Goal: Information Seeking & Learning: Learn about a topic

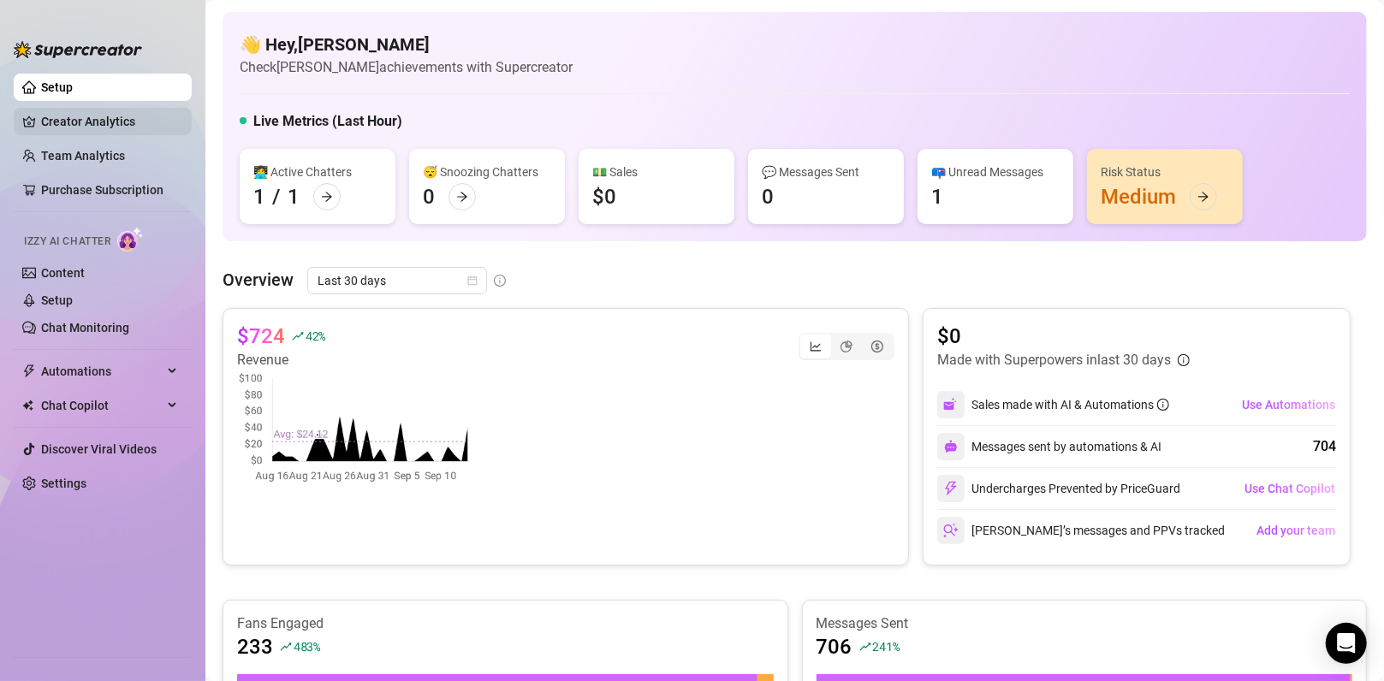
click at [69, 115] on link "Creator Analytics" at bounding box center [109, 121] width 137 height 27
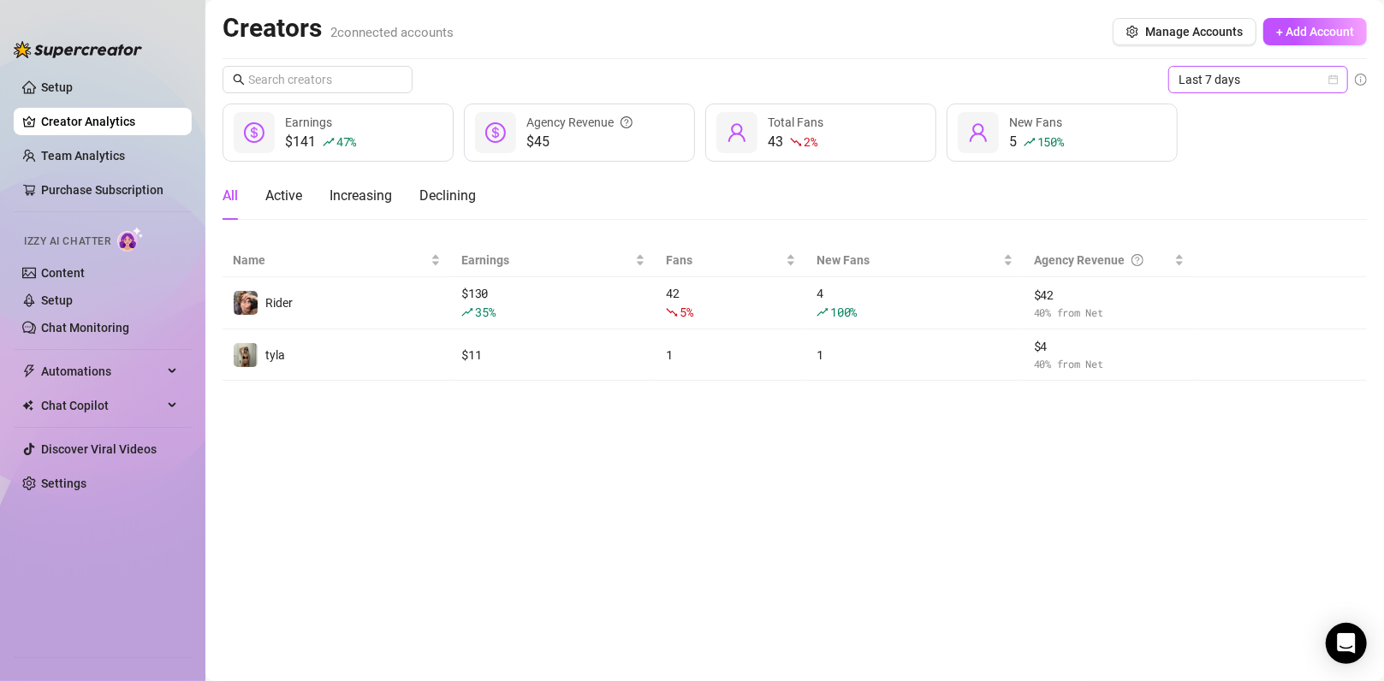
click at [686, 68] on span "Last 7 days" at bounding box center [1257, 80] width 159 height 26
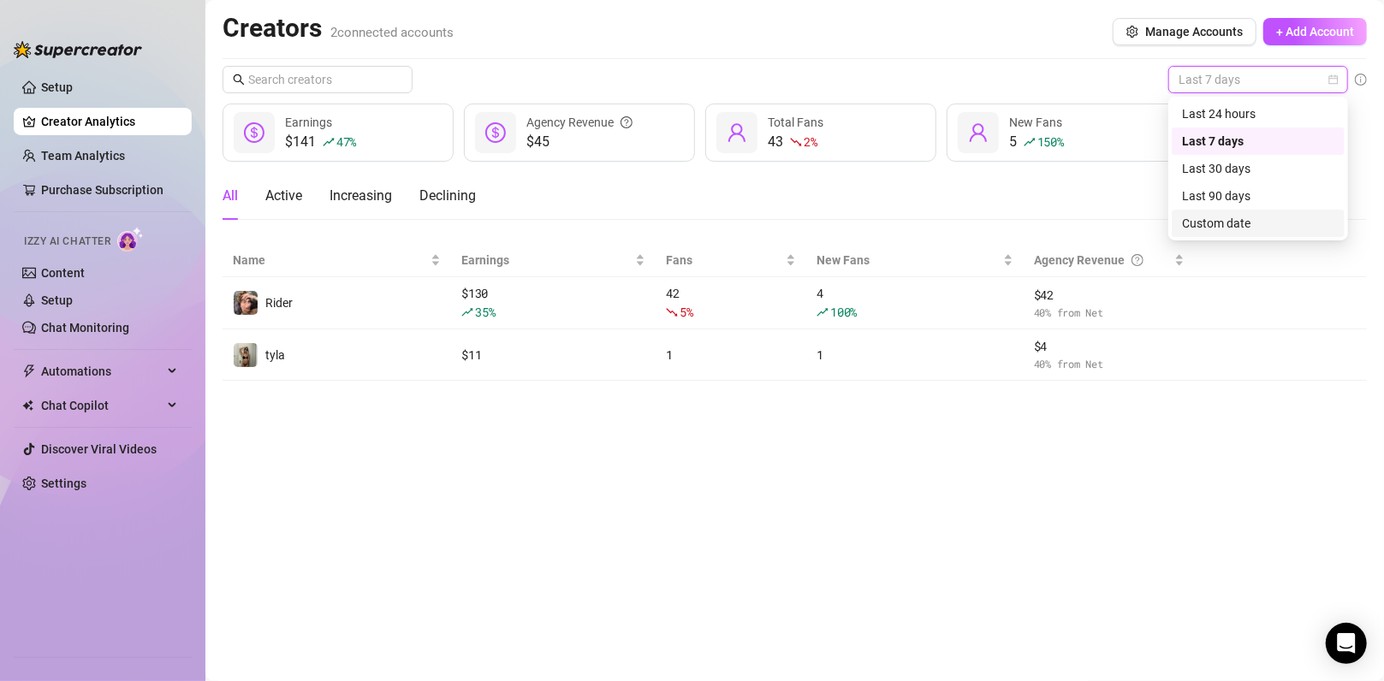
click at [686, 212] on div "Custom date" at bounding box center [1257, 223] width 173 height 27
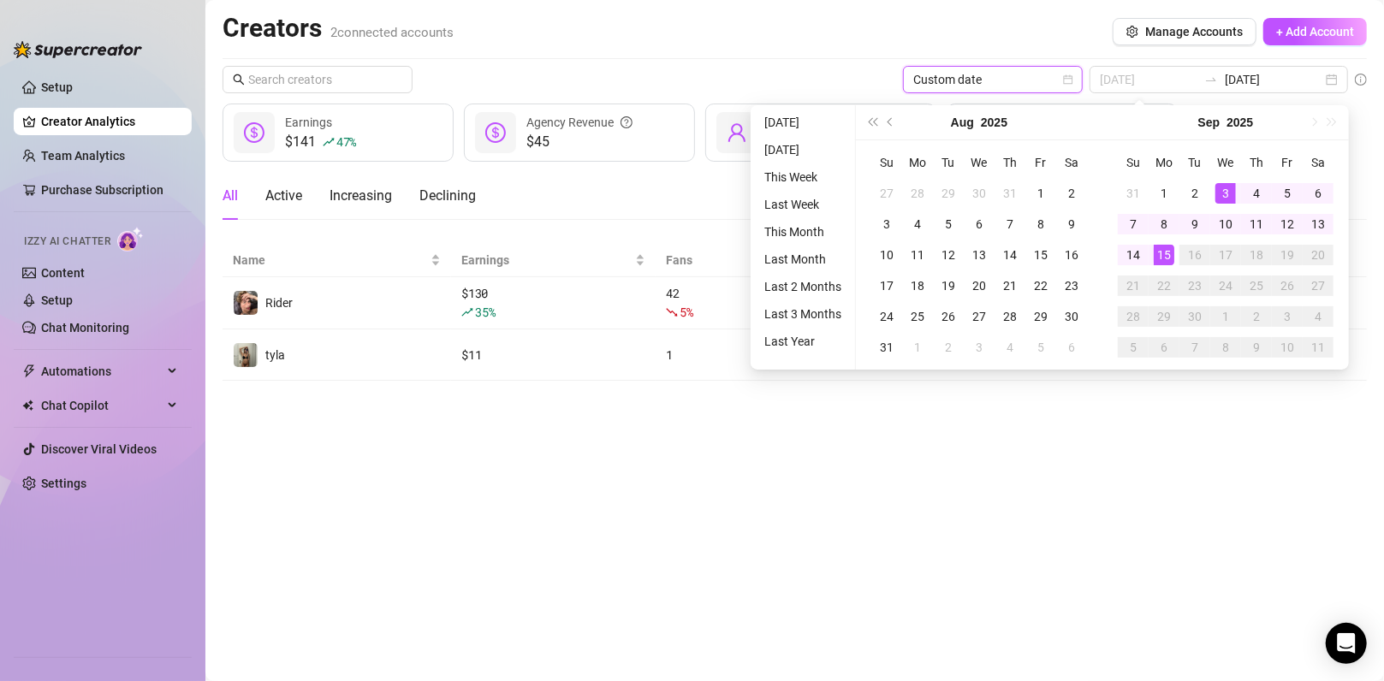
type input "[DATE]"
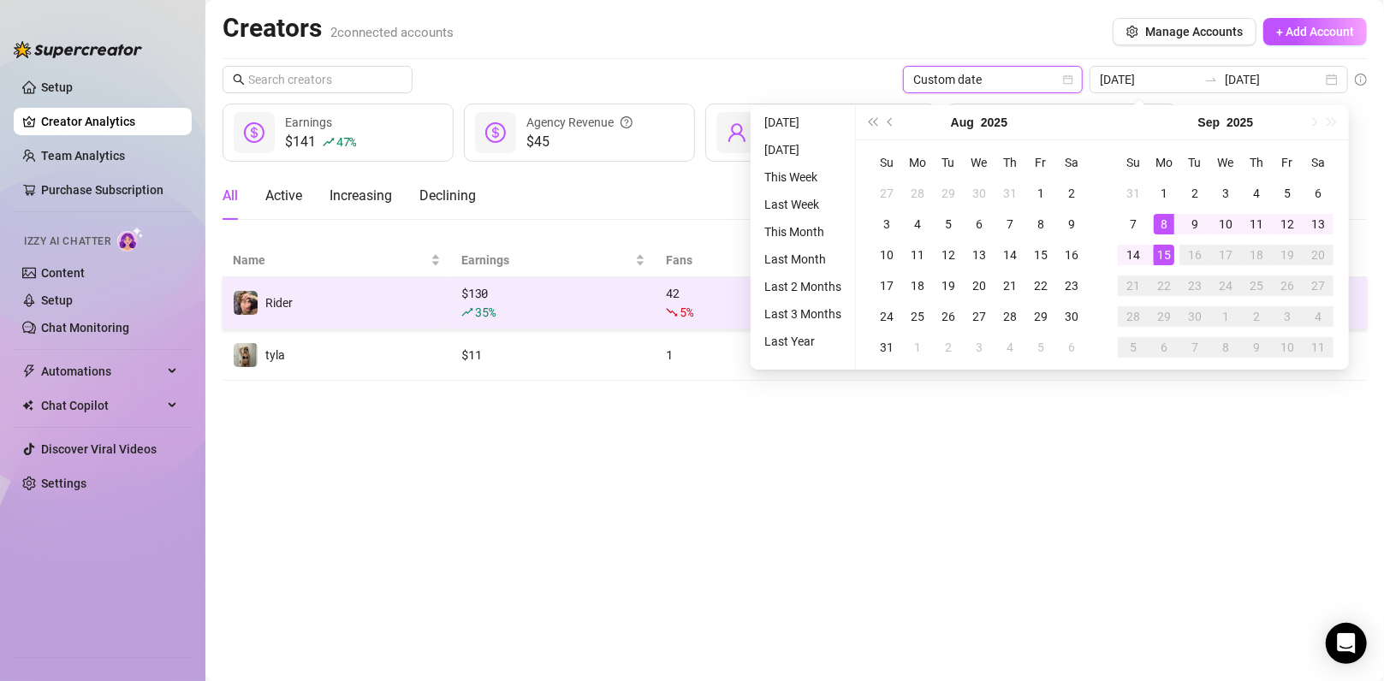
click at [381, 301] on td "Rider" at bounding box center [336, 303] width 228 height 52
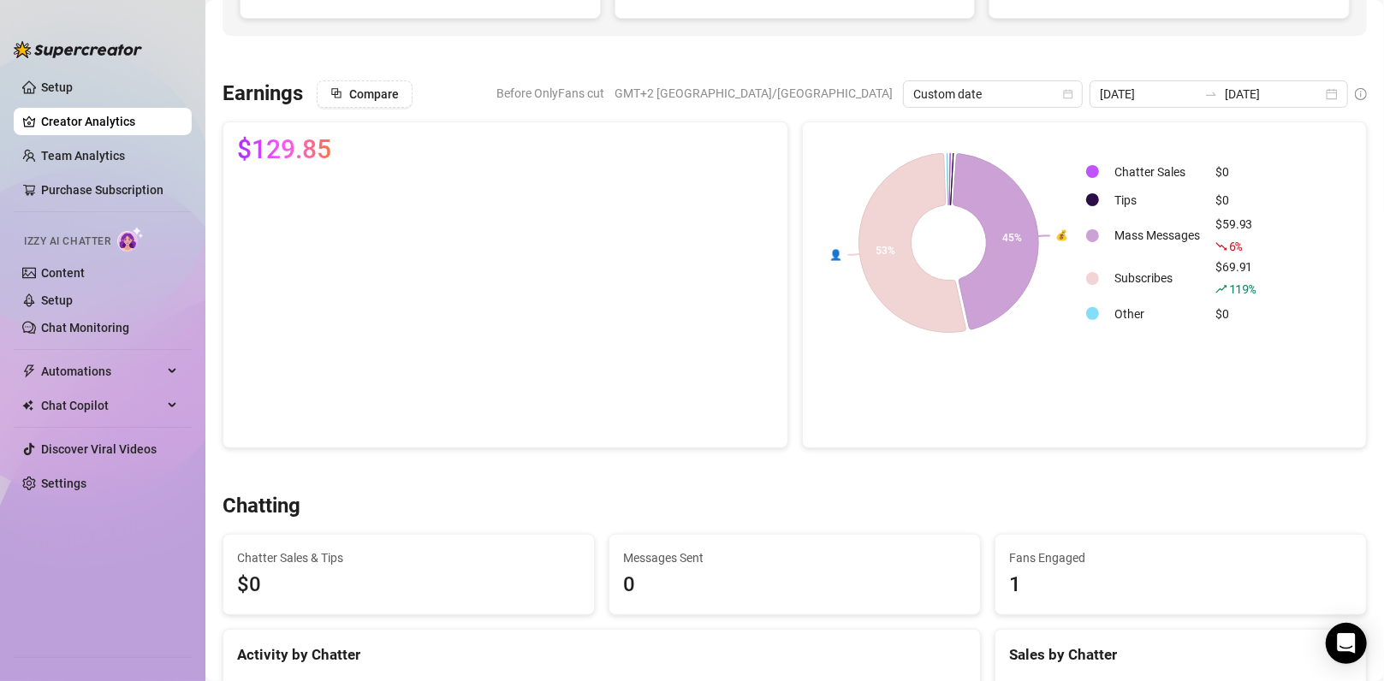
scroll to position [228, 0]
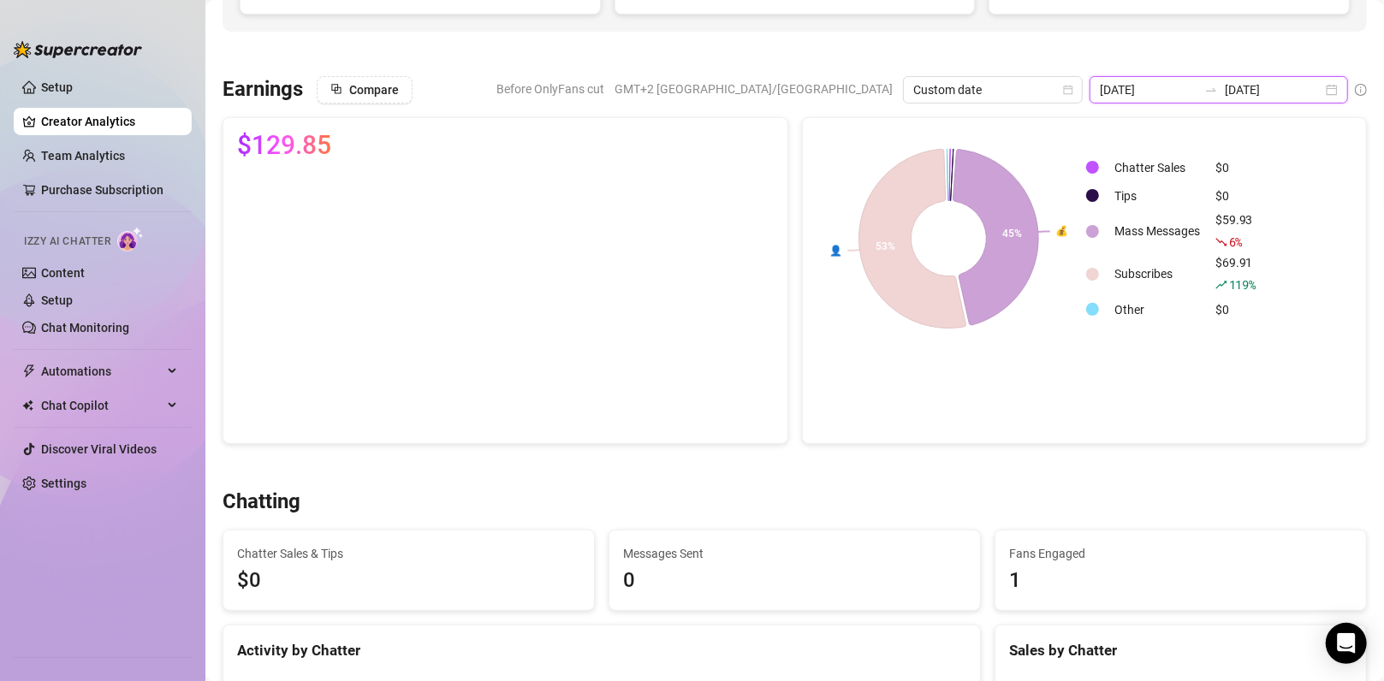
click at [686, 95] on input "[DATE]" at bounding box center [1149, 89] width 98 height 19
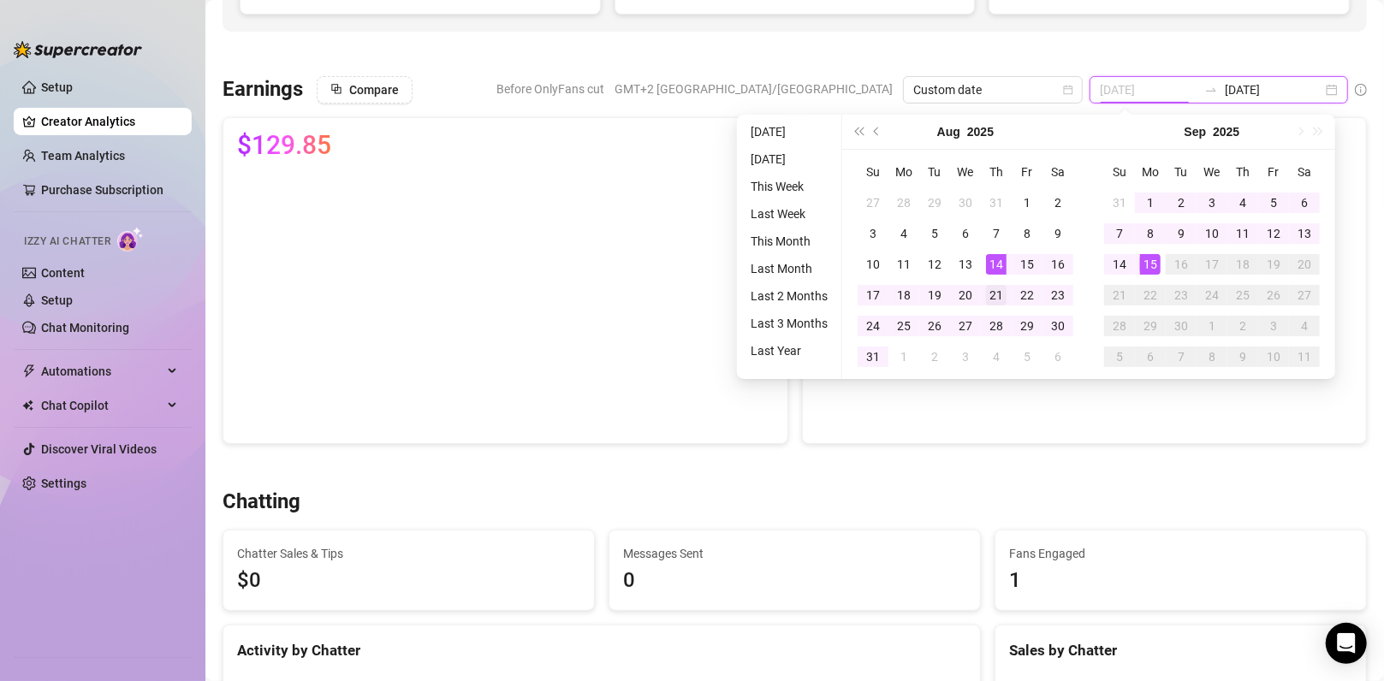
type input "[DATE]"
click at [686, 287] on div "21" at bounding box center [996, 295] width 21 height 21
type input "[DATE]"
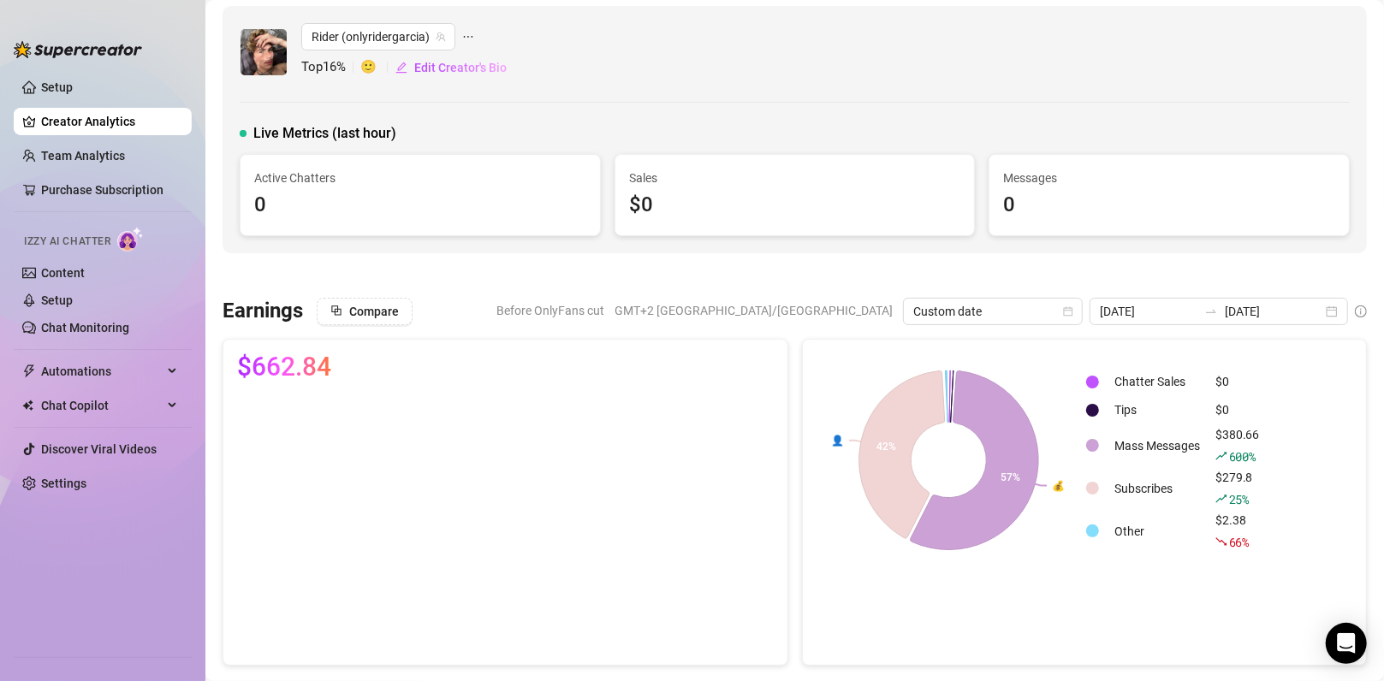
scroll to position [0, 0]
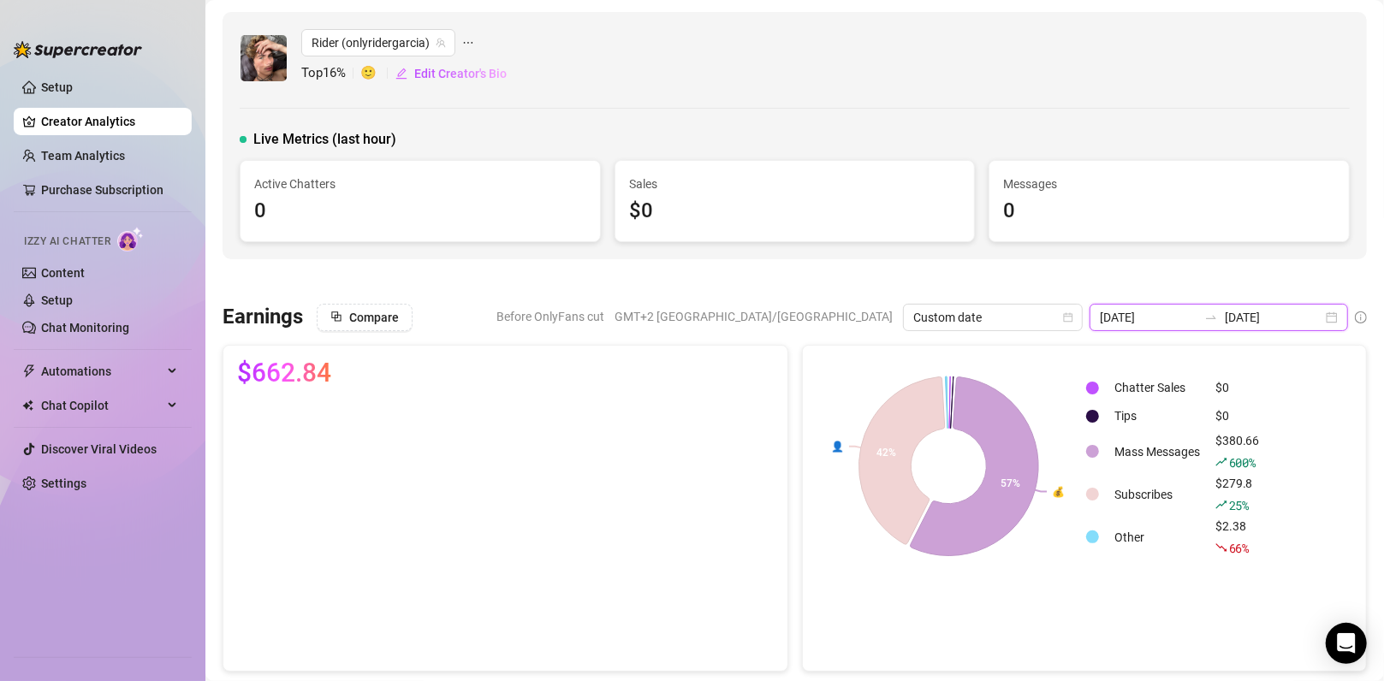
click at [686, 308] on input "[DATE]" at bounding box center [1149, 317] width 98 height 19
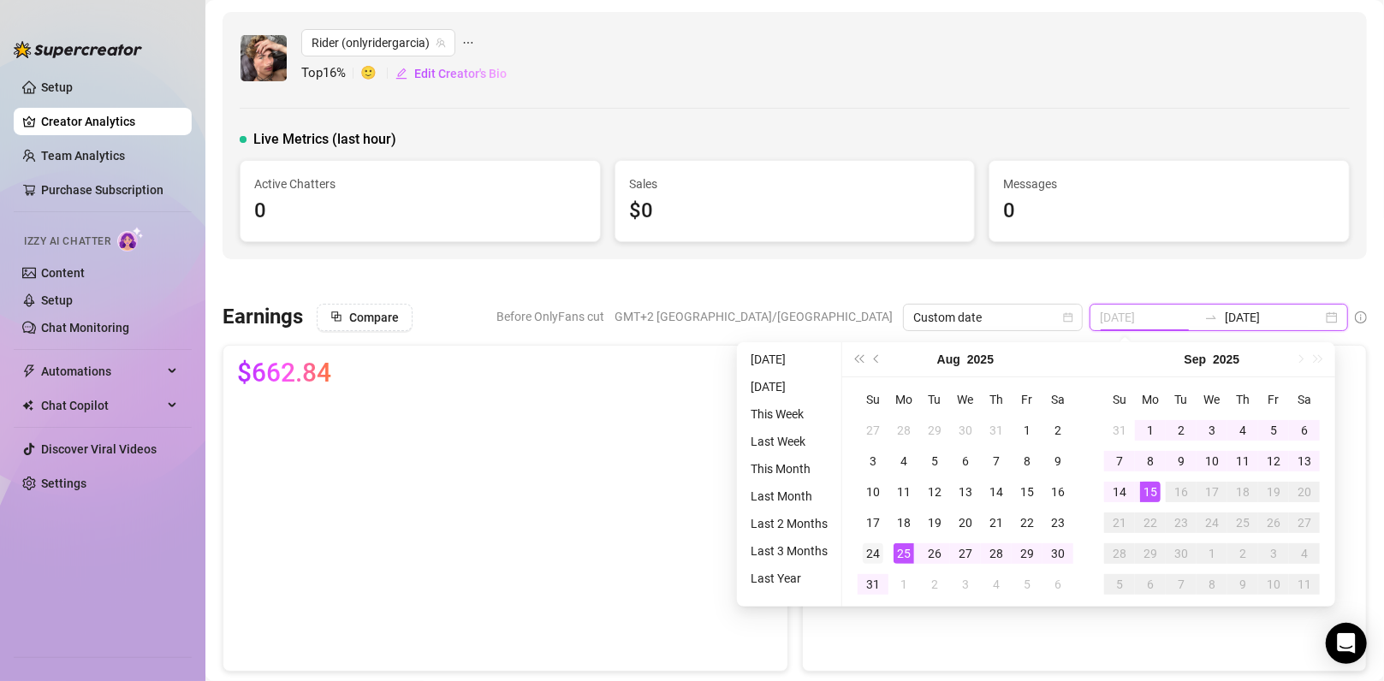
type input "[DATE]"
click at [686, 418] on div "24" at bounding box center [873, 553] width 21 height 21
type input "[DATE]"
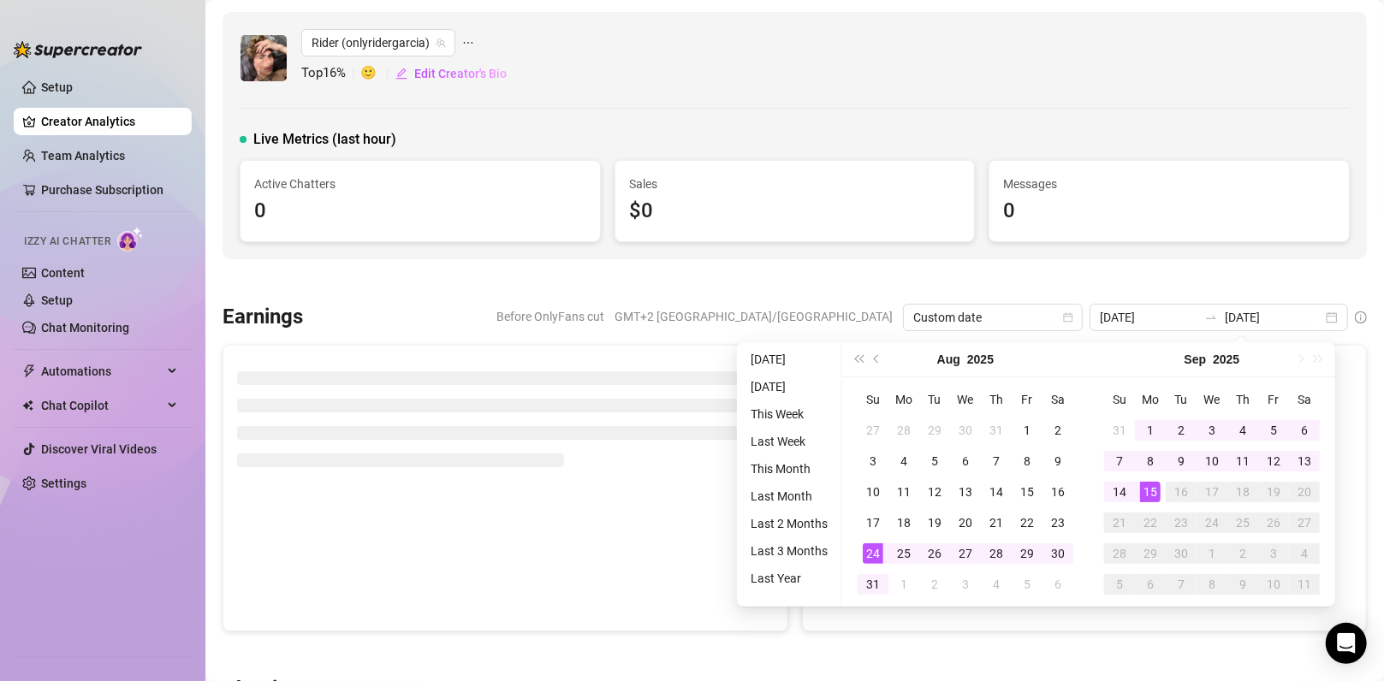
type input "[DATE]"
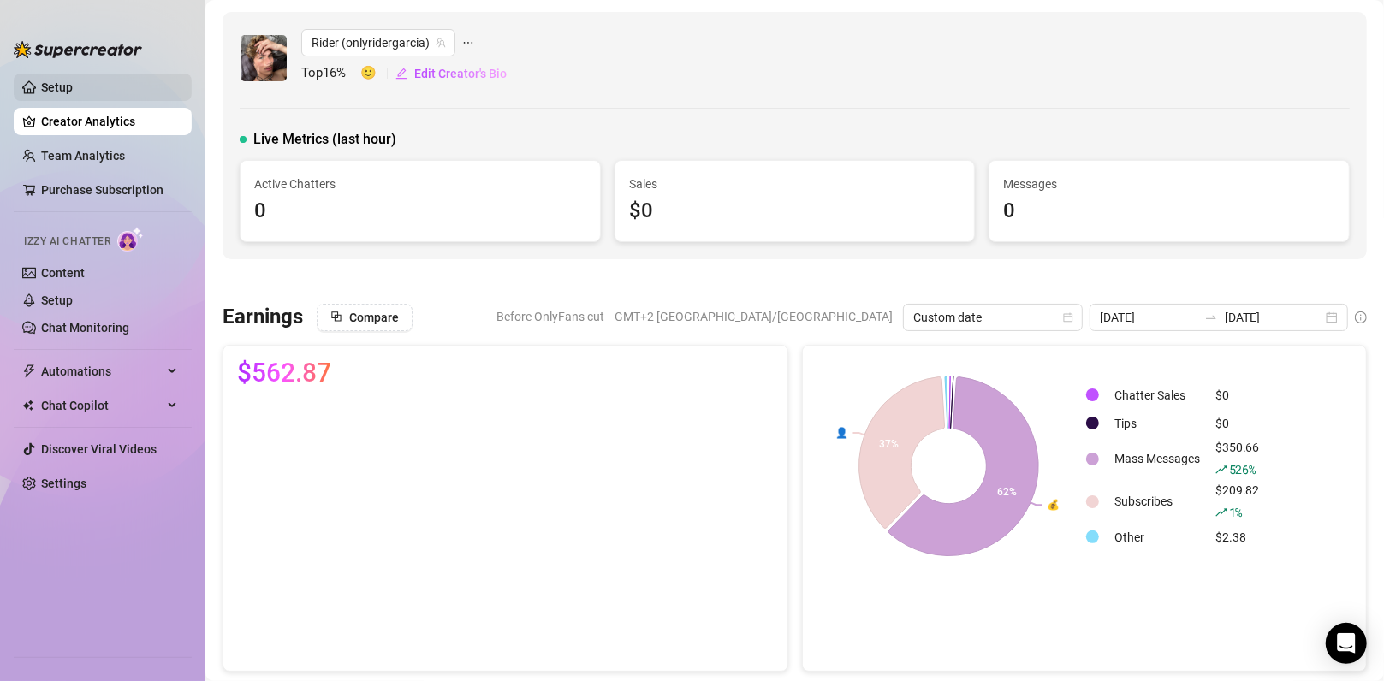
click at [73, 86] on link "Setup" at bounding box center [57, 87] width 32 height 14
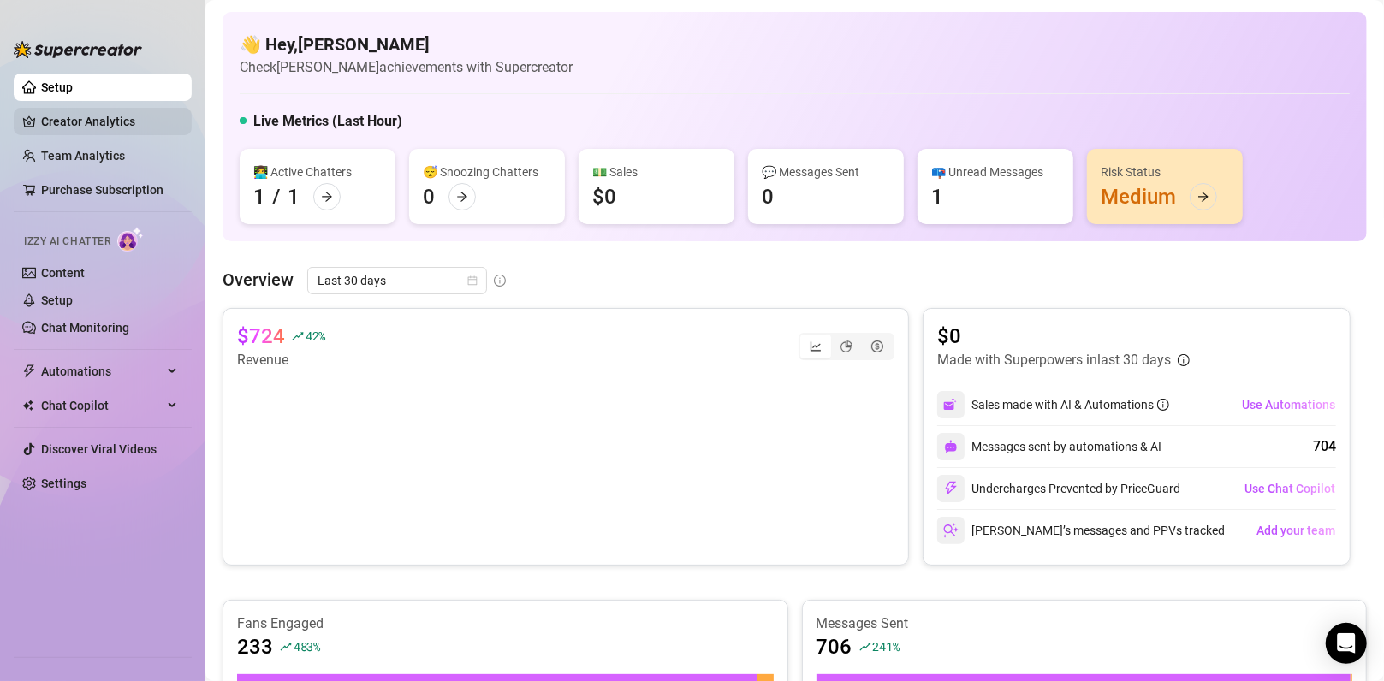
click at [107, 117] on link "Creator Analytics" at bounding box center [109, 121] width 137 height 27
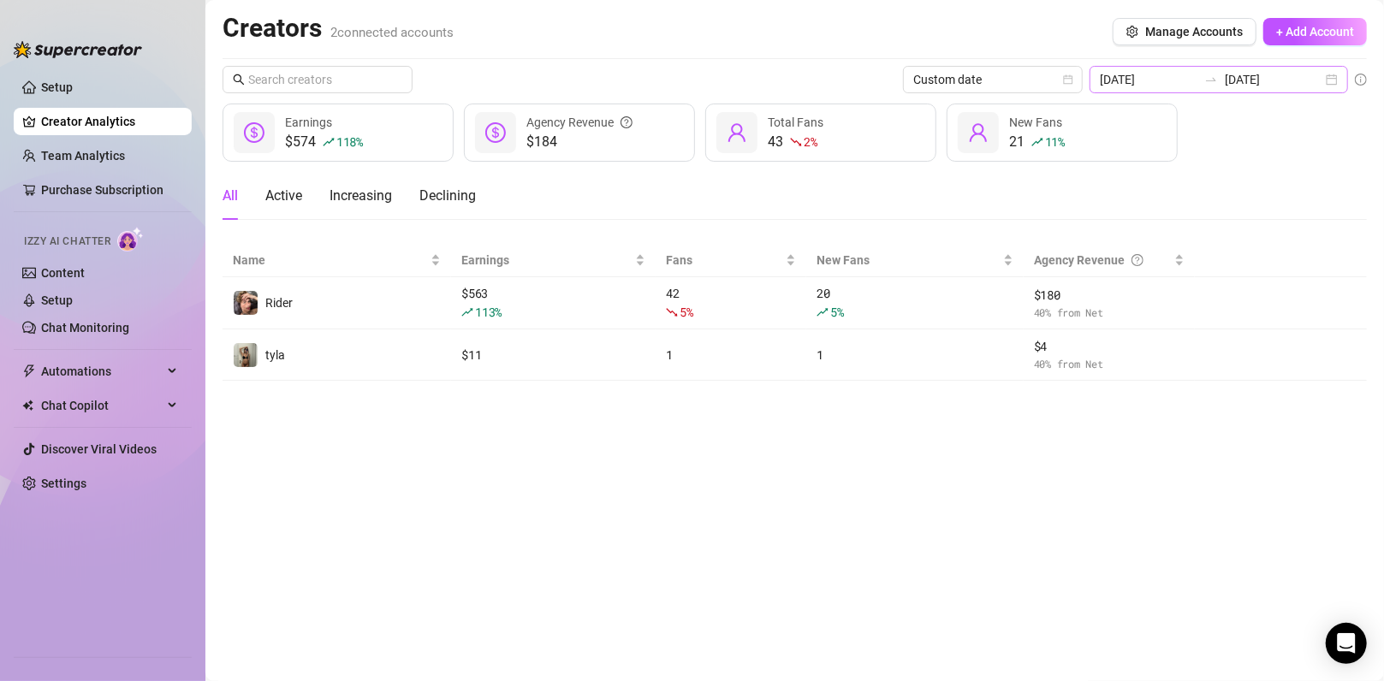
click at [686, 82] on div at bounding box center [1210, 80] width 27 height 14
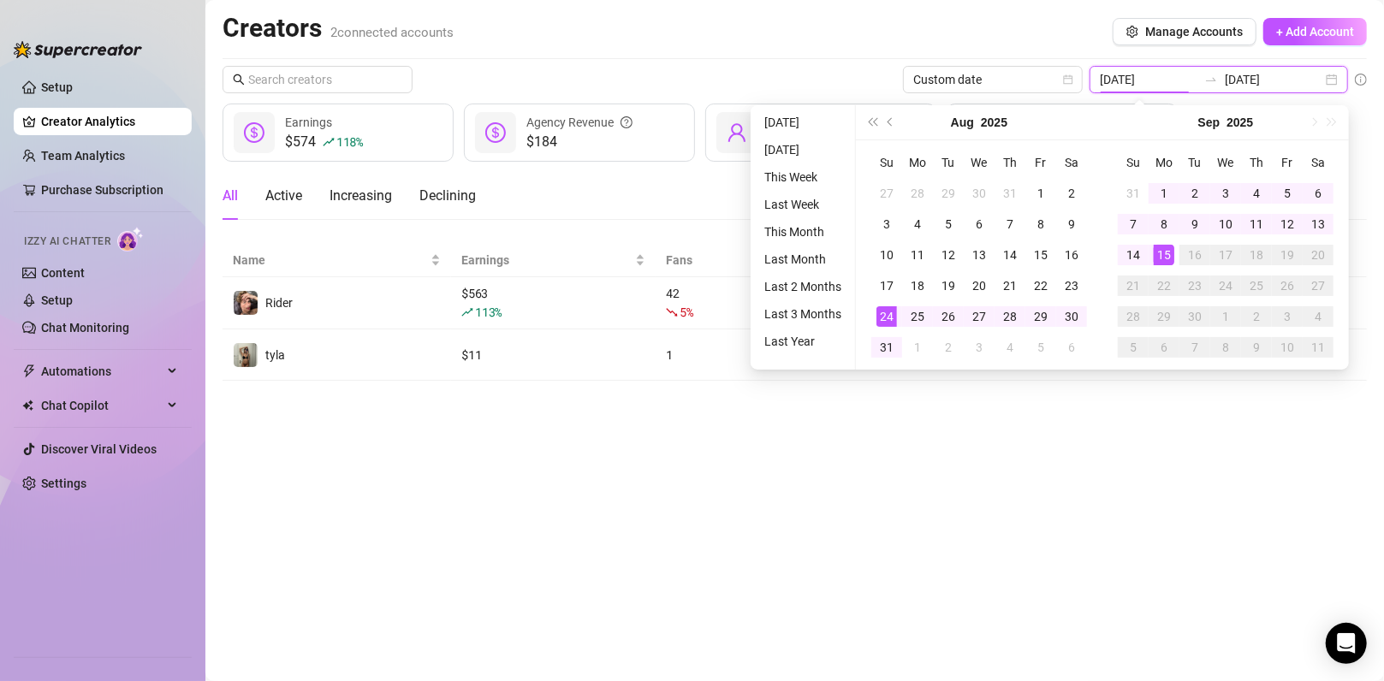
click at [686, 82] on div at bounding box center [1210, 80] width 27 height 14
click at [686, 30] on div "Creators 2 connected accounts Manage Accounts + Add Account" at bounding box center [794, 31] width 1144 height 39
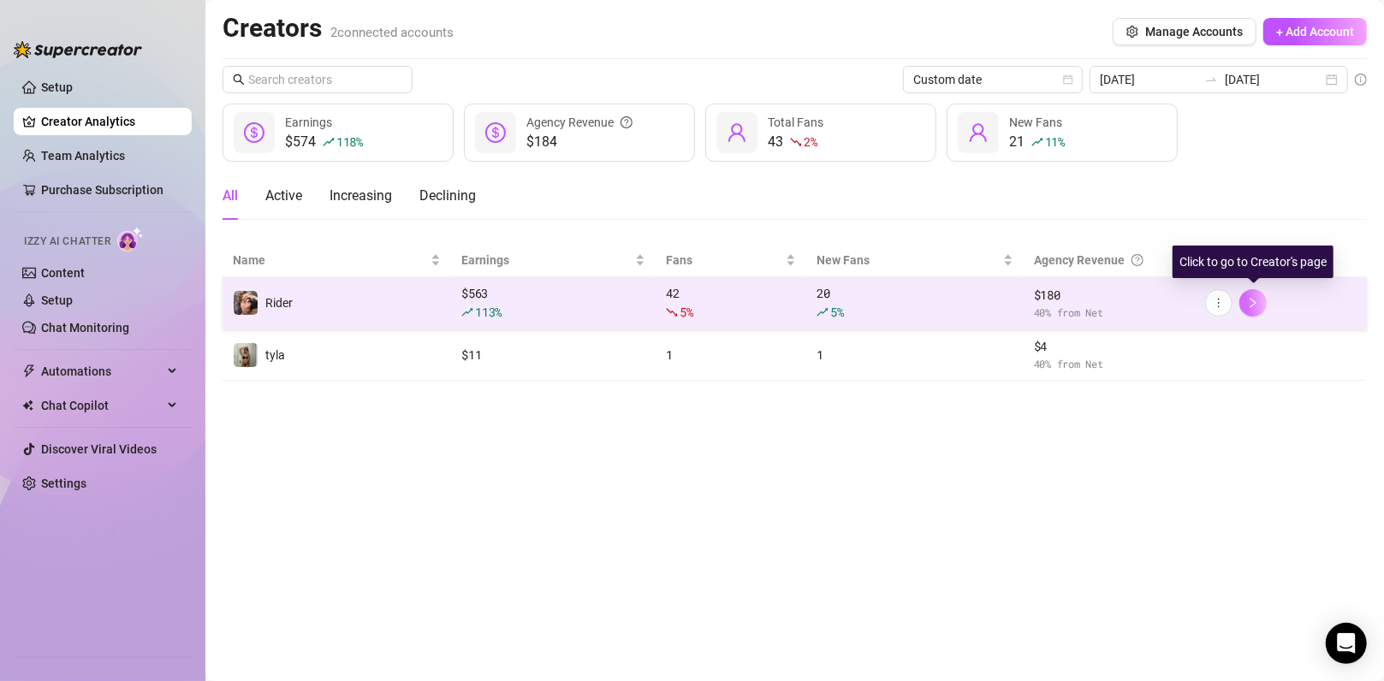
click at [686, 308] on icon "right" at bounding box center [1253, 303] width 12 height 12
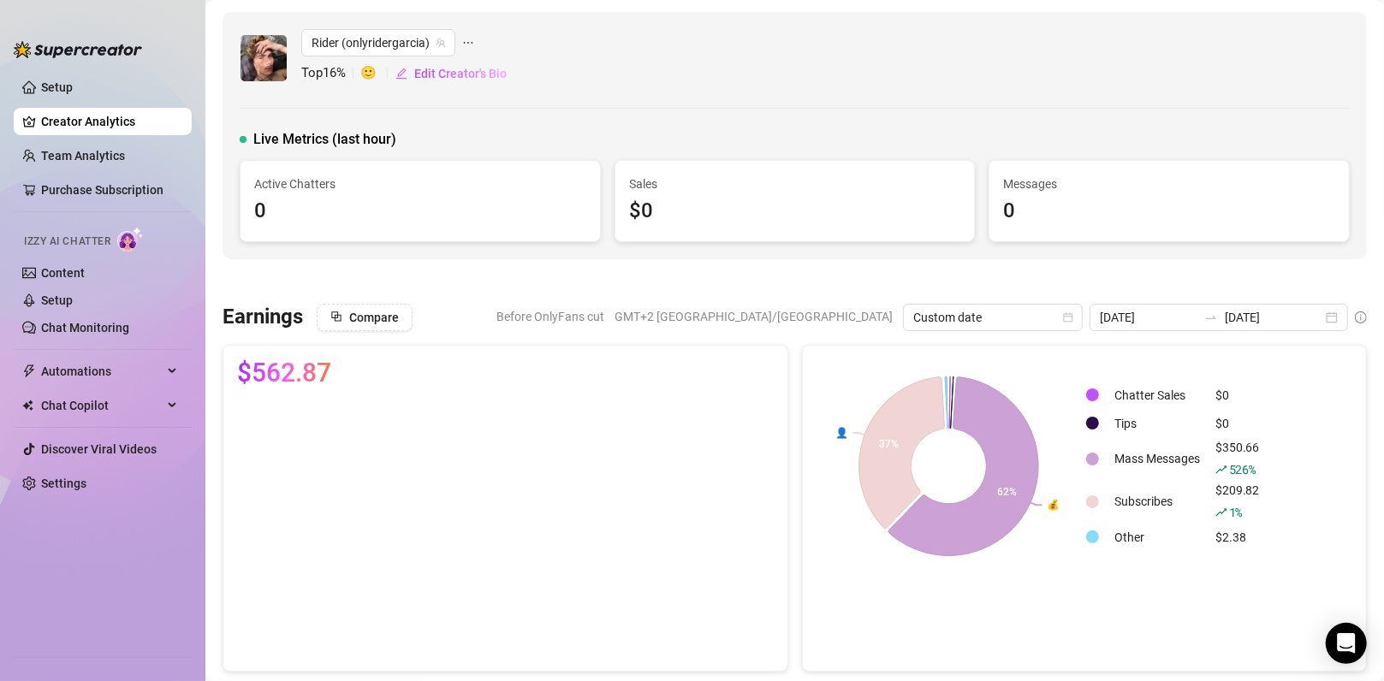
click at [128, 112] on link "Creator Analytics" at bounding box center [109, 121] width 137 height 27
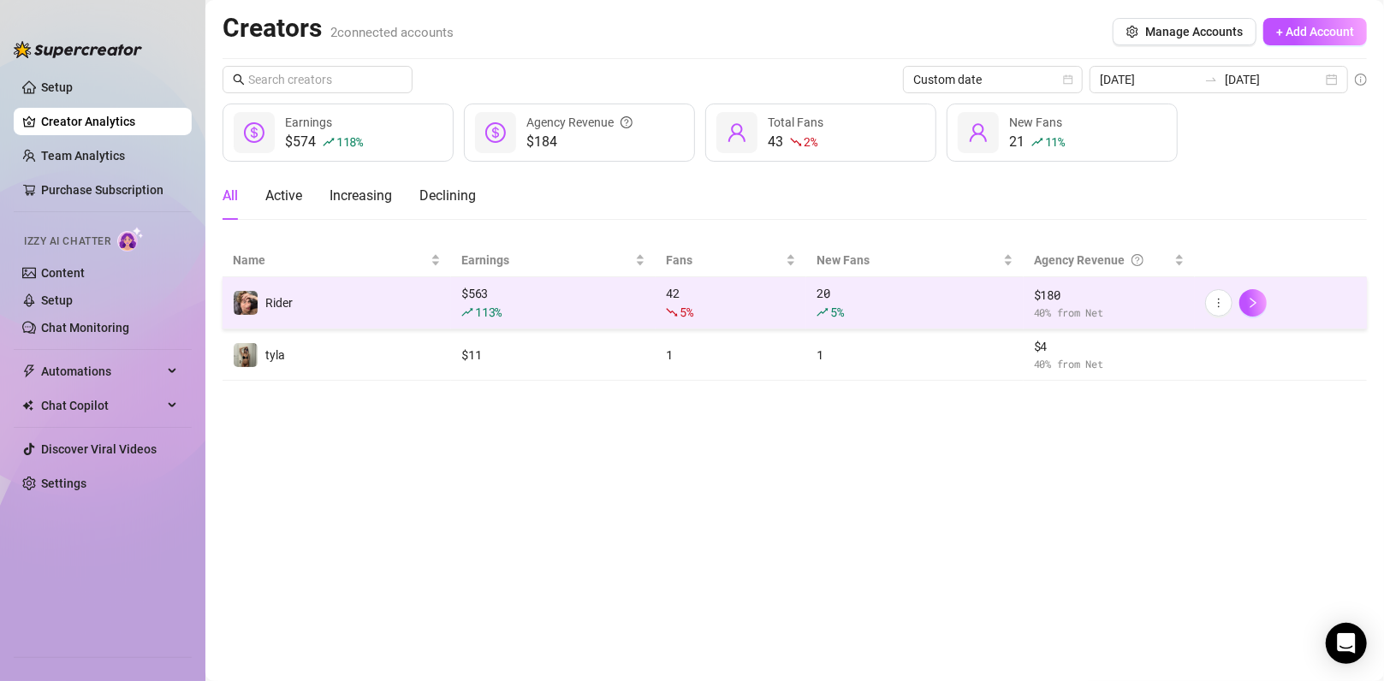
click at [493, 299] on div "$ 563 113 %" at bounding box center [553, 303] width 184 height 38
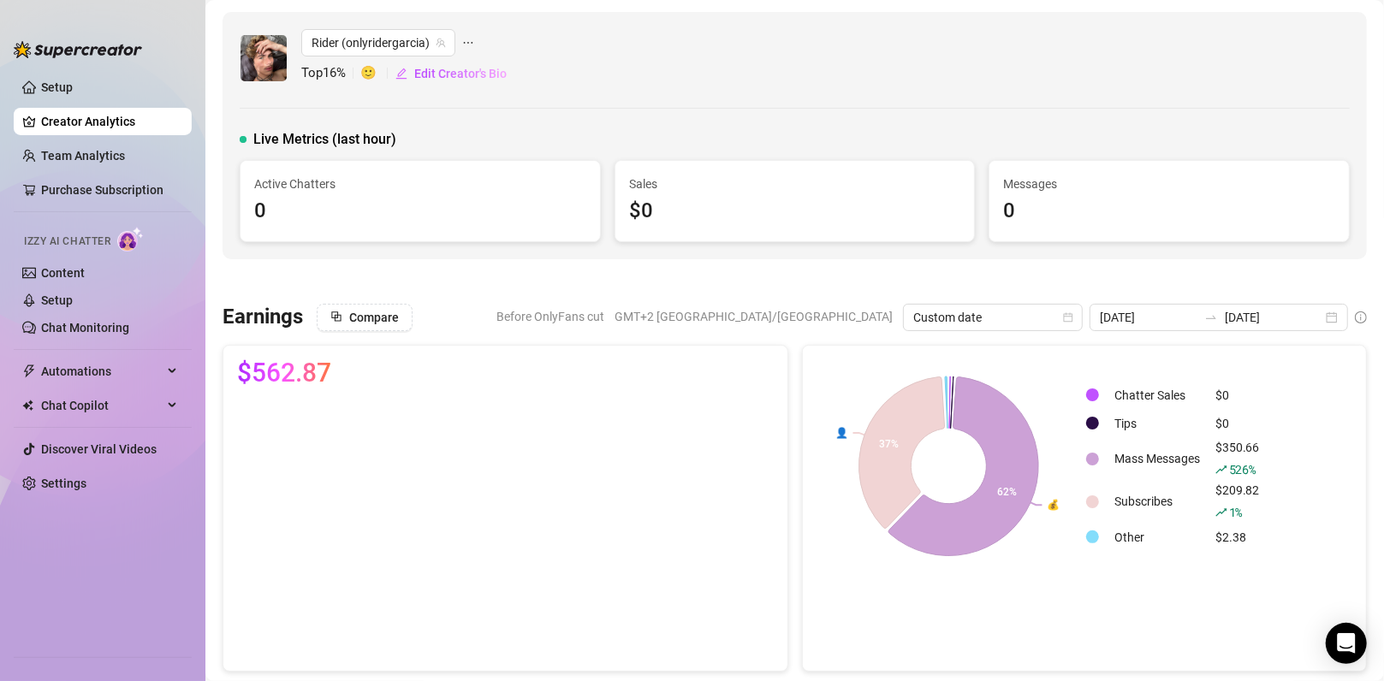
click at [66, 120] on link "Creator Analytics" at bounding box center [109, 121] width 137 height 27
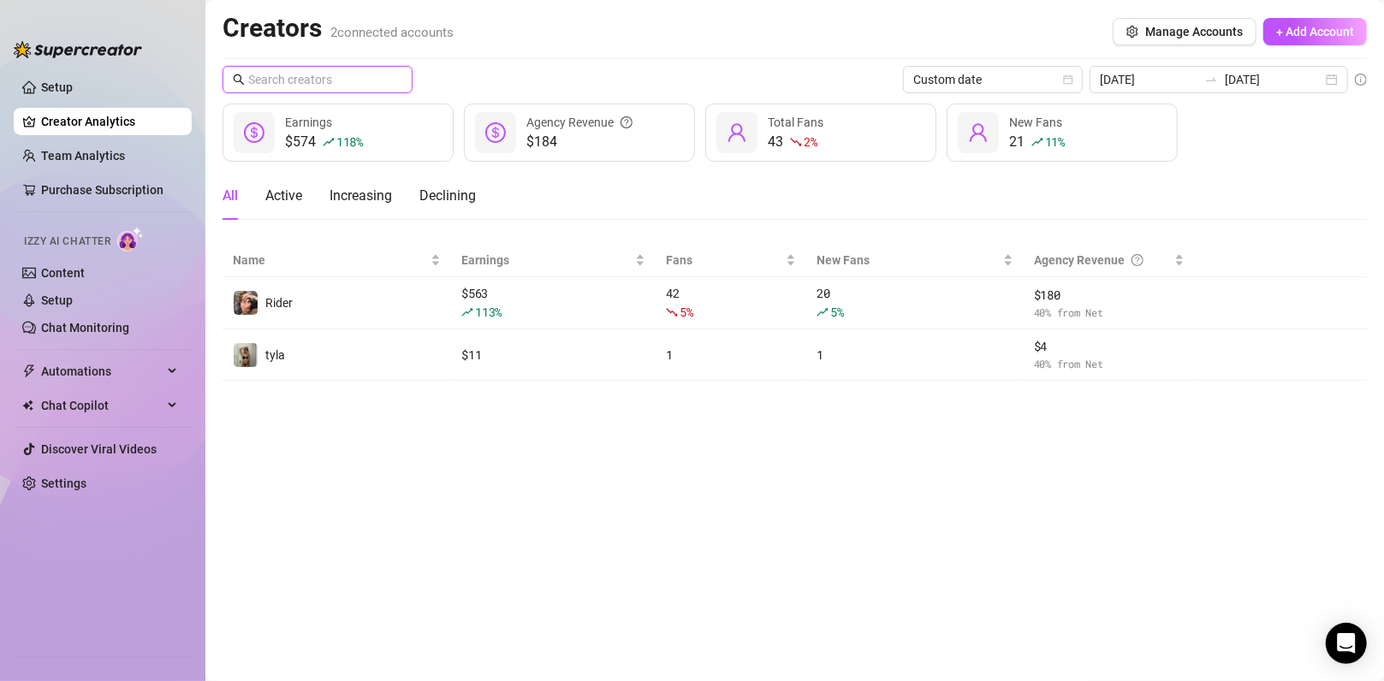
click at [321, 83] on input "text" at bounding box center [318, 79] width 140 height 19
type input "rider"
click at [686, 418] on main "Creators 2 connected accounts Manage Accounts + Add Account rider Custom date […" at bounding box center [794, 340] width 1178 height 681
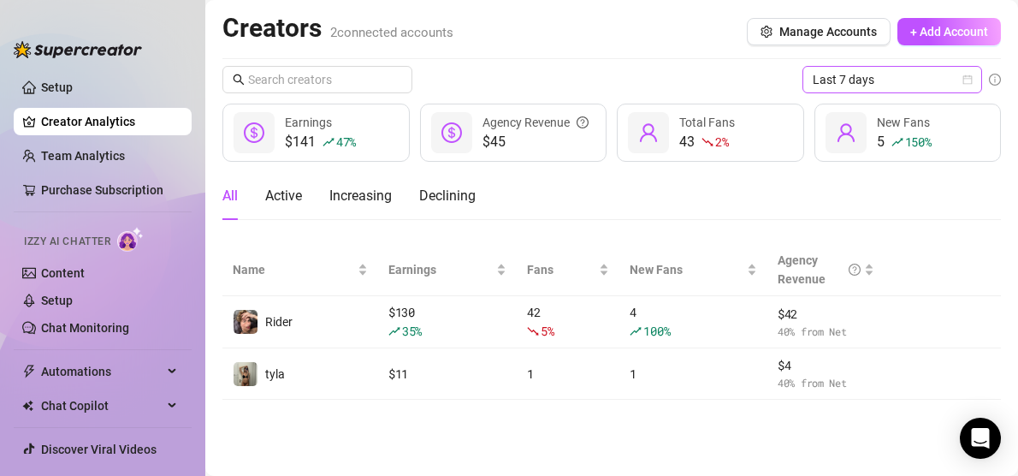
click at [911, 79] on span "Last 7 days" at bounding box center [892, 80] width 159 height 26
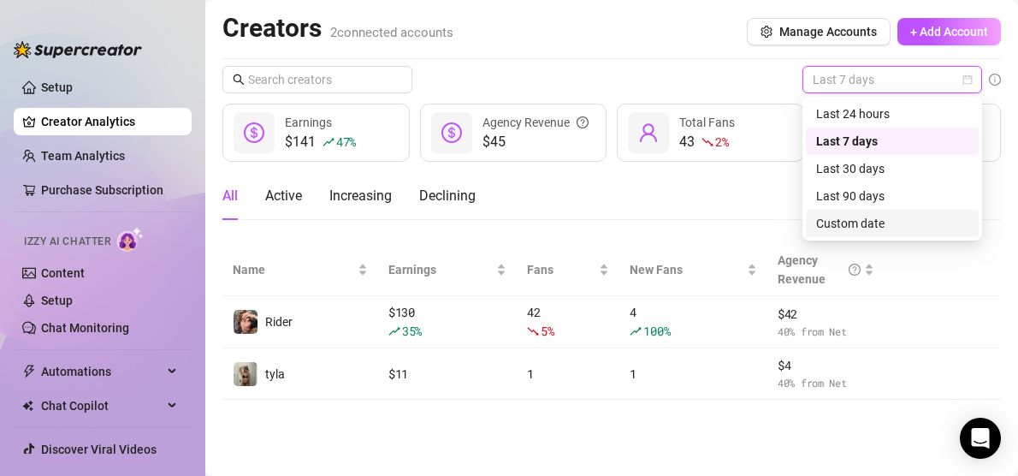
click at [871, 220] on div "Custom date" at bounding box center [892, 223] width 152 height 19
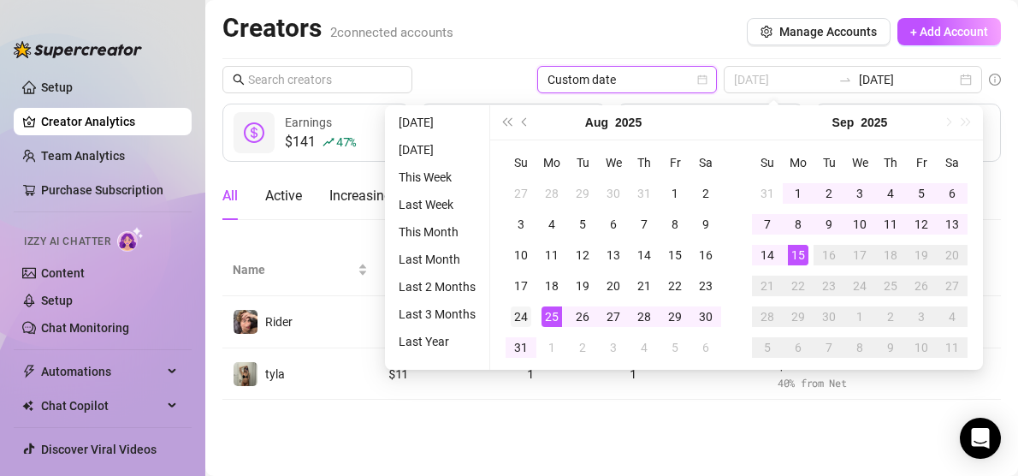
type input "[DATE]"
click at [526, 318] on div "24" at bounding box center [521, 316] width 21 height 21
type input "[DATE]"
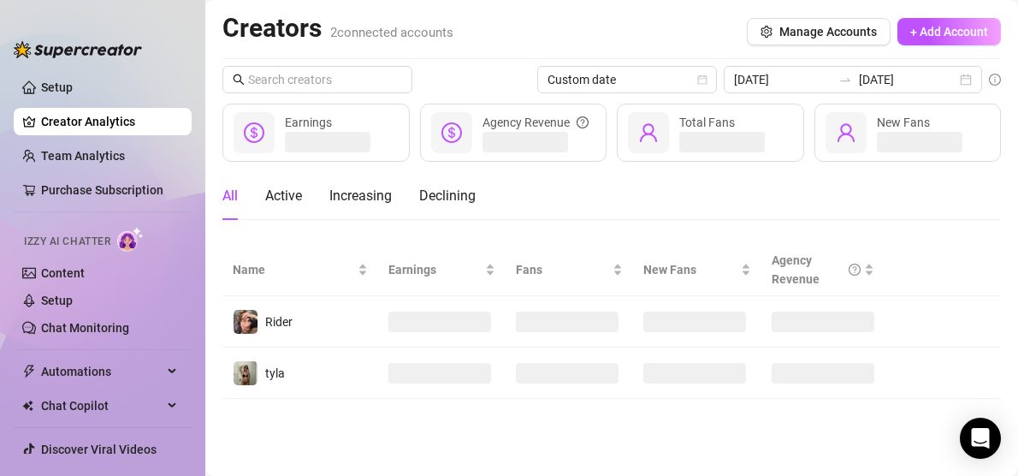
click at [862, 435] on main "Creators 2 connected accounts Manage Accounts + Add Account Custom date 2025-08…" at bounding box center [611, 238] width 813 height 476
click at [308, 79] on input "text" at bounding box center [318, 79] width 140 height 19
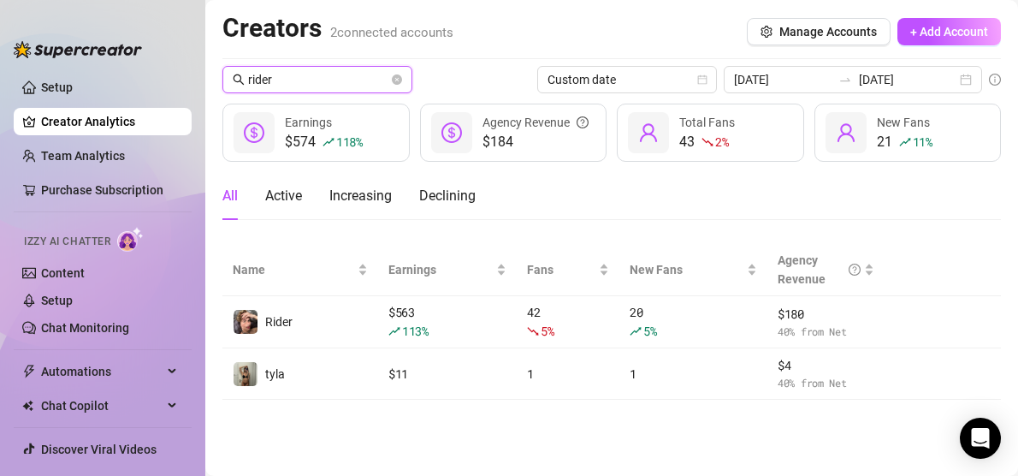
type input "rider"
